Goal: Find specific page/section: Find specific page/section

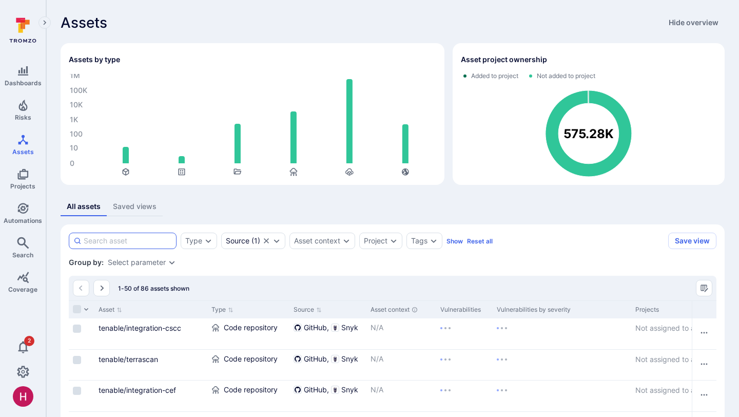
click at [140, 236] on input at bounding box center [128, 241] width 88 height 10
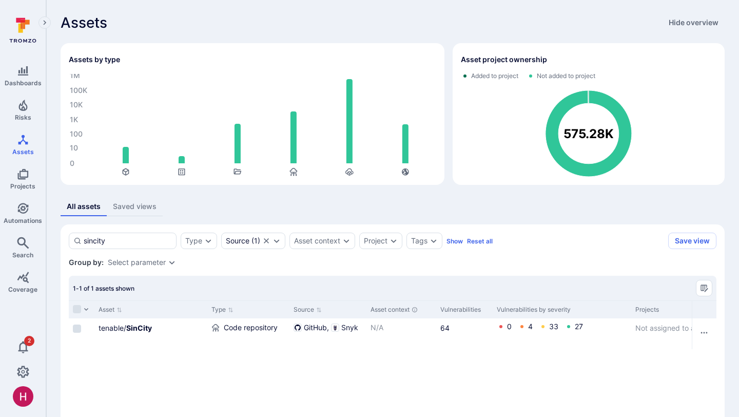
click at [265, 271] on section "sincity Type Source ( 1 ) Asset context Project Tags Show Reset all Save view S…" at bounding box center [393, 343] width 664 height 238
click at [157, 244] on input "sincity" at bounding box center [128, 241] width 88 height 10
type input "pytenable"
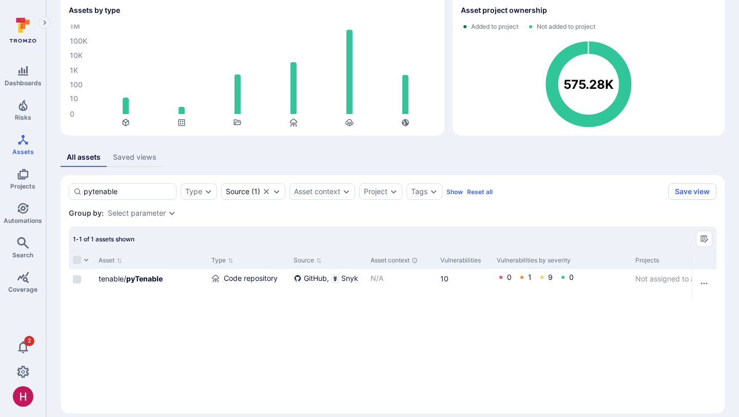
scroll to position [60, 0]
